Goal: Task Accomplishment & Management: Manage account settings

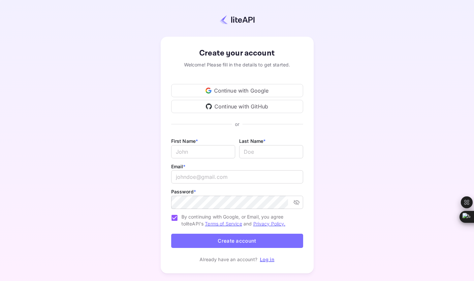
click at [204, 89] on div "Continue with Google" at bounding box center [237, 90] width 132 height 13
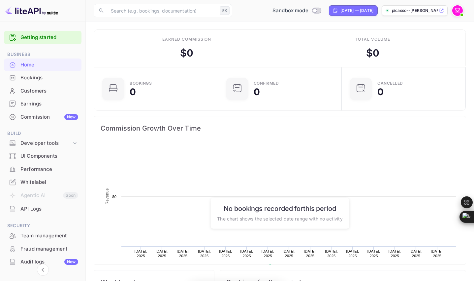
scroll to position [102, 115]
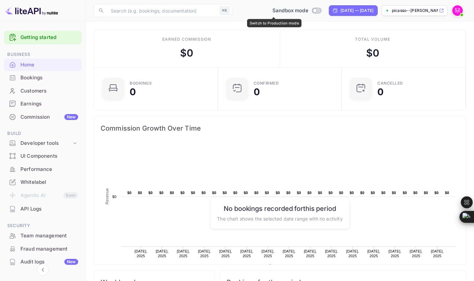
click at [308, 12] on input "Switch to Production mode" at bounding box center [314, 10] width 13 height 4
checkbox input "false"
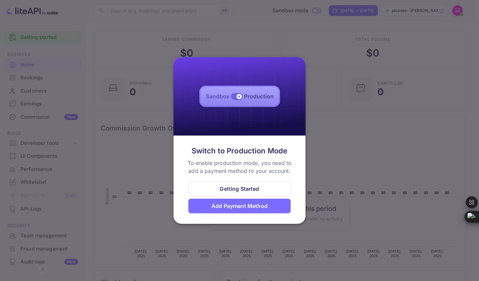
click at [275, 34] on div at bounding box center [239, 140] width 479 height 281
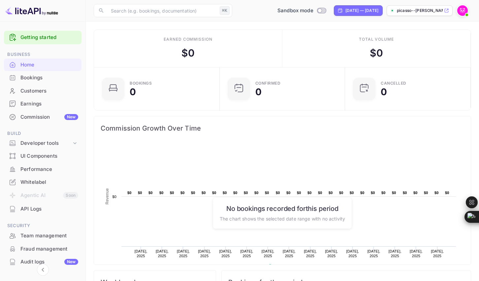
scroll to position [5, 5]
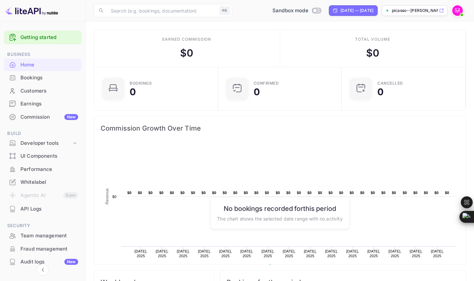
click at [32, 76] on div "Bookings" at bounding box center [49, 78] width 58 height 8
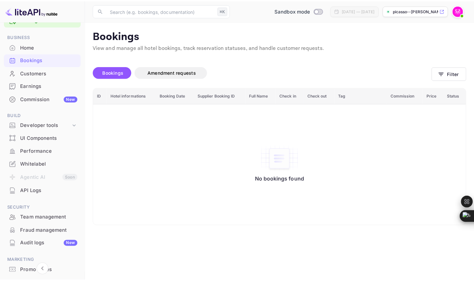
scroll to position [28, 0]
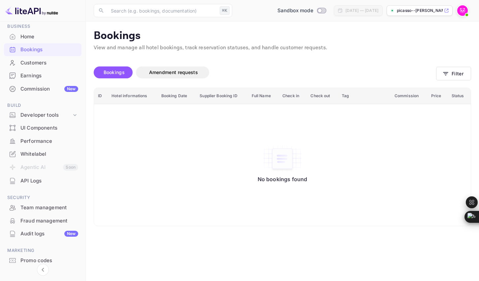
click at [32, 89] on div "Commission New" at bounding box center [49, 89] width 58 height 8
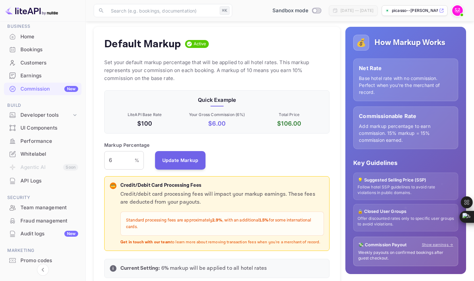
scroll to position [66, 0]
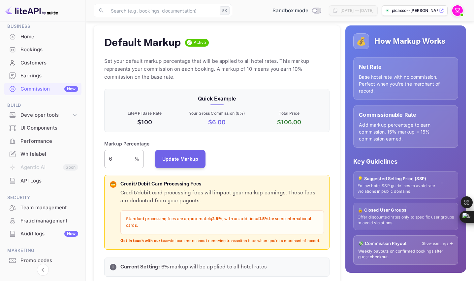
click at [115, 160] on input "6" at bounding box center [119, 159] width 30 height 18
type input "20"
click at [236, 157] on div "Markup Percentage 20 % ​ Update Markup" at bounding box center [217, 154] width 226 height 28
click at [205, 156] on div "Markup Percentage 20 % ​ Update Markup" at bounding box center [217, 154] width 226 height 28
click at [200, 157] on button "Update Markup" at bounding box center [180, 158] width 51 height 18
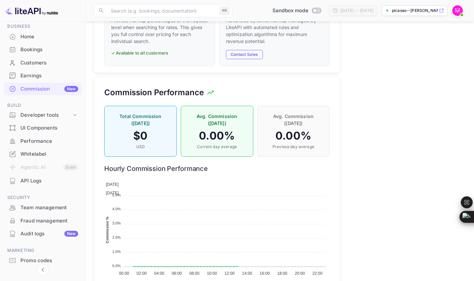
scroll to position [417, 0]
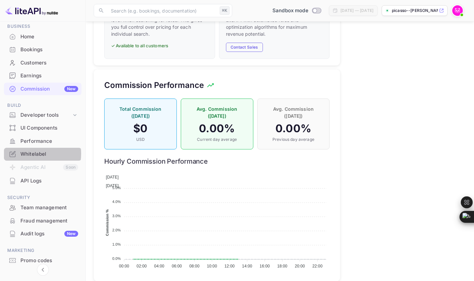
click at [30, 154] on div "Whitelabel" at bounding box center [49, 154] width 58 height 8
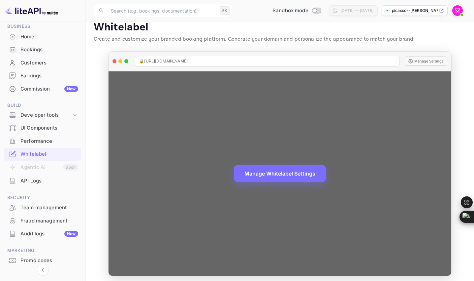
scroll to position [11, 0]
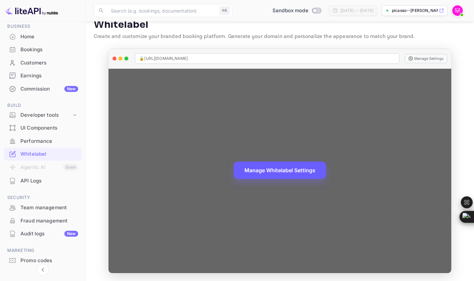
click at [265, 169] on button "Manage Whitelabel Settings" at bounding box center [280, 169] width 92 height 17
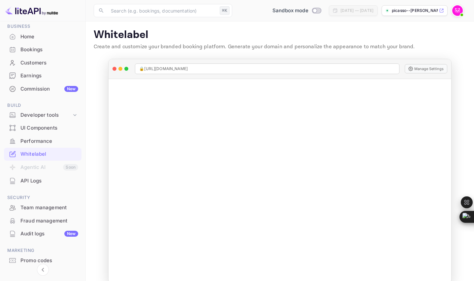
scroll to position [0, 0]
click at [26, 35] on div "Home" at bounding box center [49, 37] width 58 height 8
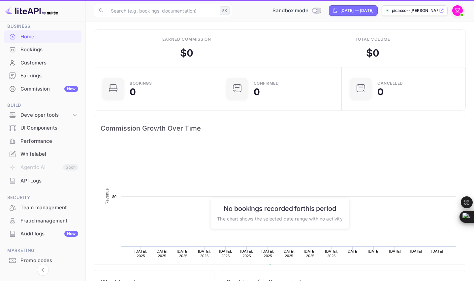
scroll to position [102, 115]
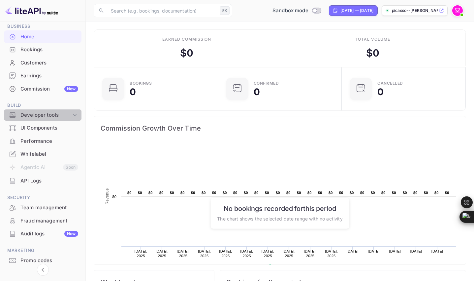
click at [69, 117] on div "Developer tools" at bounding box center [45, 115] width 51 height 8
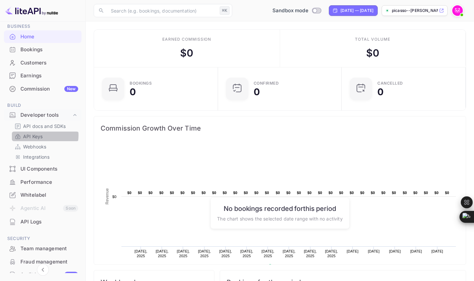
click at [38, 135] on p "API Keys" at bounding box center [32, 136] width 19 height 7
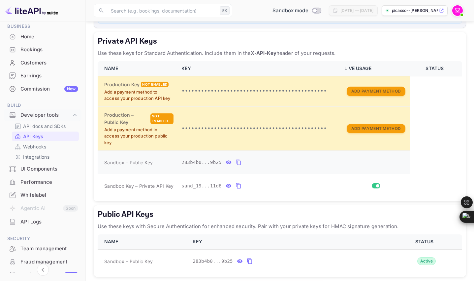
scroll to position [143, 0]
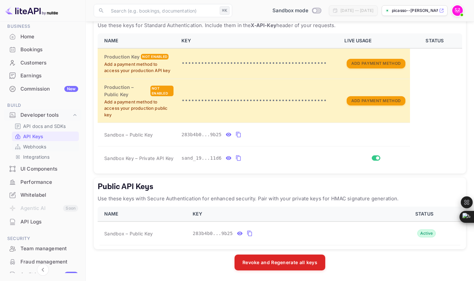
click at [34, 145] on p "Webhooks" at bounding box center [34, 146] width 23 height 7
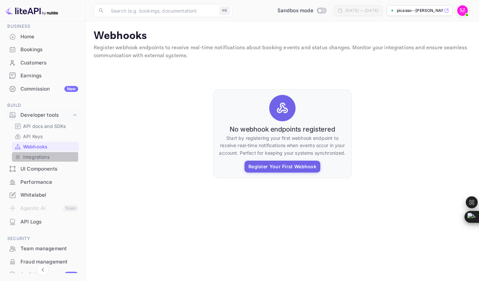
click at [31, 157] on p "Integrations" at bounding box center [36, 156] width 26 height 7
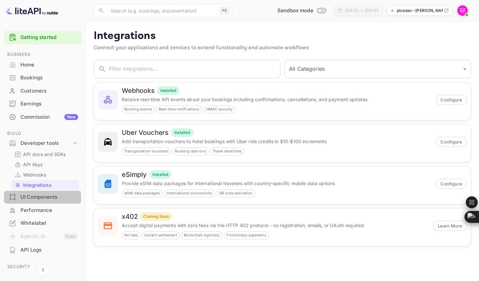
click at [33, 198] on div "UI Components" at bounding box center [49, 197] width 58 height 8
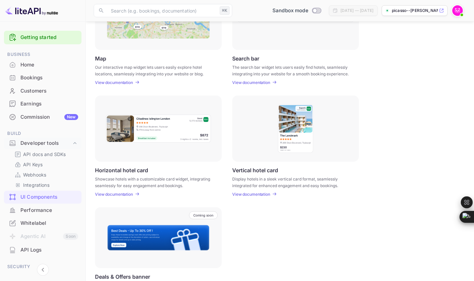
scroll to position [164, 0]
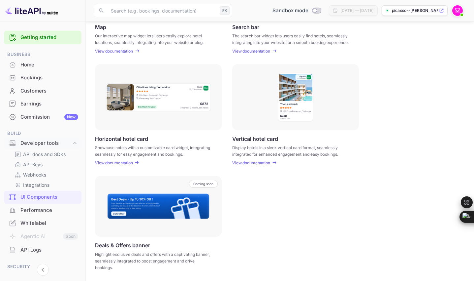
click at [122, 164] on p "View documentation" at bounding box center [114, 162] width 38 height 5
